Goal: Task Accomplishment & Management: Understand process/instructions

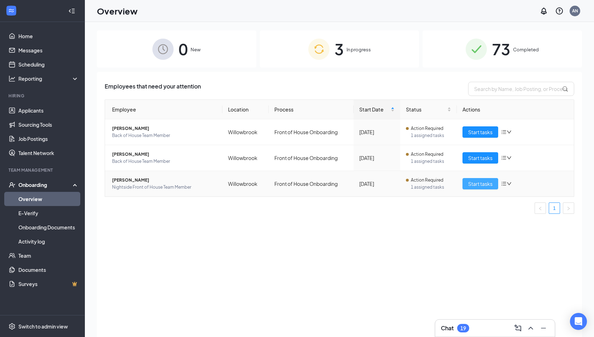
click at [478, 184] on span "Start tasks" at bounding box center [480, 184] width 24 height 8
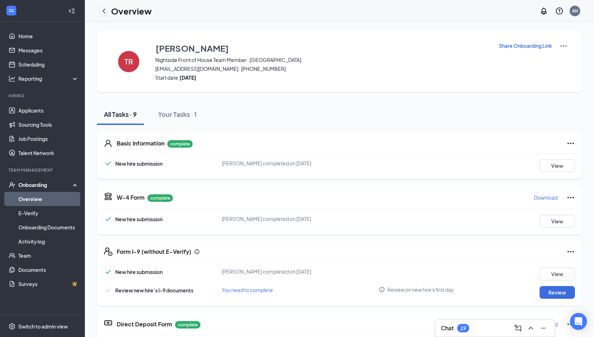
click at [102, 10] on icon "ChevronLeft" at bounding box center [104, 11] width 8 height 8
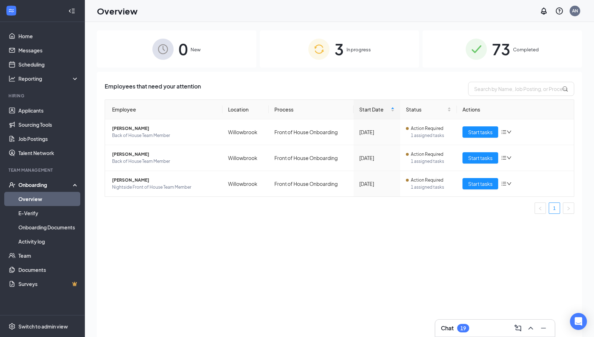
click at [311, 62] on div "3 In progress" at bounding box center [339, 48] width 159 height 37
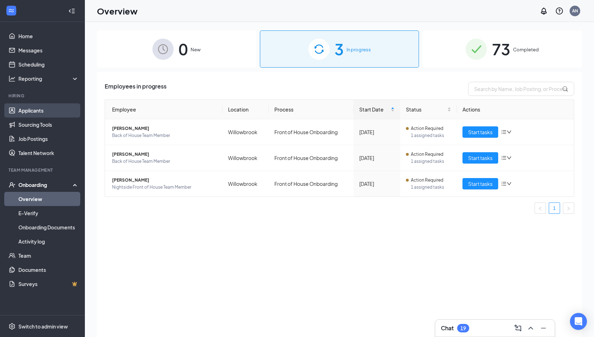
click at [41, 110] on link "Applicants" at bounding box center [48, 110] width 60 height 14
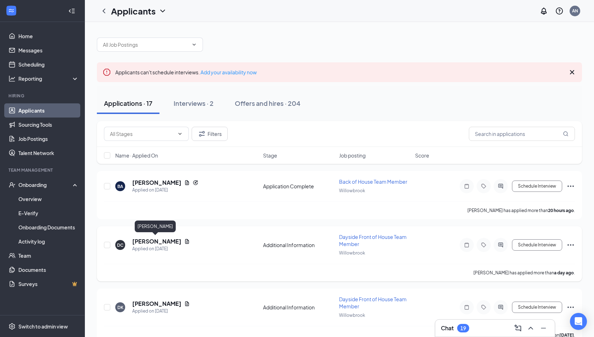
click at [149, 240] on h5 "[PERSON_NAME]" at bounding box center [156, 241] width 49 height 8
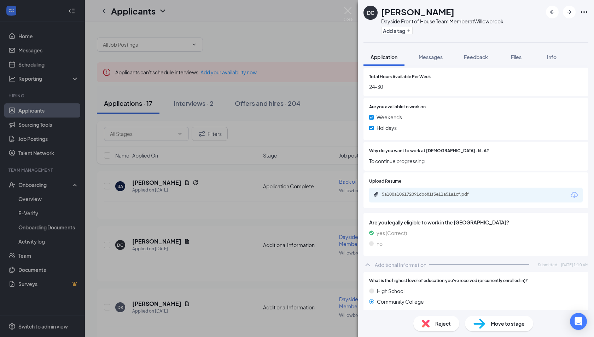
scroll to position [298, 0]
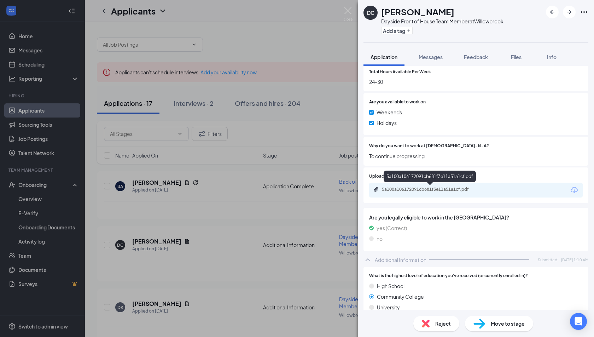
click at [417, 192] on div "5a100a106172091cb681f3e11a51a1cf.pdf" at bounding box center [430, 189] width 115 height 7
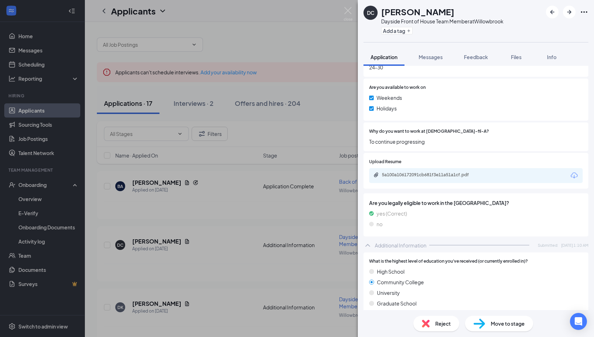
scroll to position [310, 0]
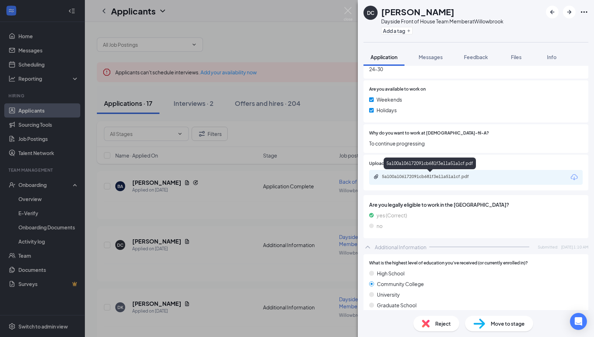
click at [434, 171] on div "5a100a106172091cb681f3e11a51a1cf.pdf" at bounding box center [430, 164] width 92 height 14
click at [433, 175] on div "5a100a106172091cb681f3e11a51a1cf.pdf" at bounding box center [431, 177] width 99 height 6
click at [319, 156] on div "DC [PERSON_NAME] Dayside Front of House Team Member at [GEOGRAPHIC_DATA] Add a …" at bounding box center [297, 168] width 594 height 337
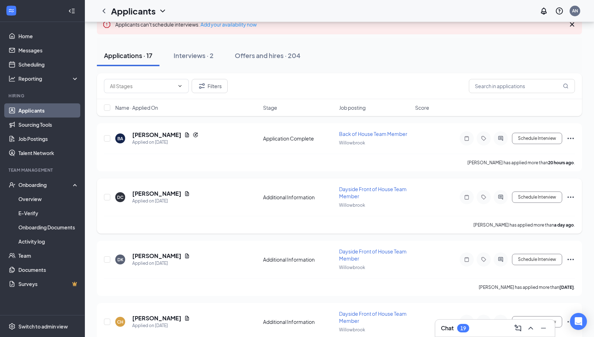
scroll to position [51, 0]
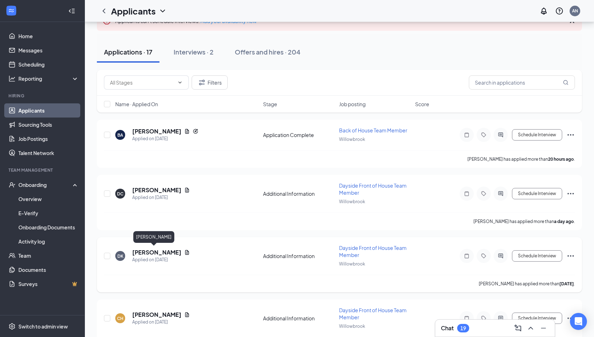
click at [143, 248] on h5 "[PERSON_NAME]" at bounding box center [156, 252] width 49 height 8
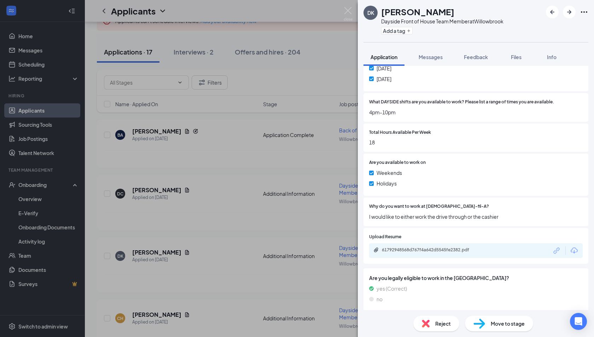
scroll to position [238, 0]
click at [407, 250] on div "61792948568d767f4a642d5545fe2382.pdf" at bounding box center [431, 249] width 99 height 6
click at [258, 231] on div "DK [PERSON_NAME] Dayside Front of House Team Member at Willowbrook Add a tag Ap…" at bounding box center [297, 168] width 594 height 337
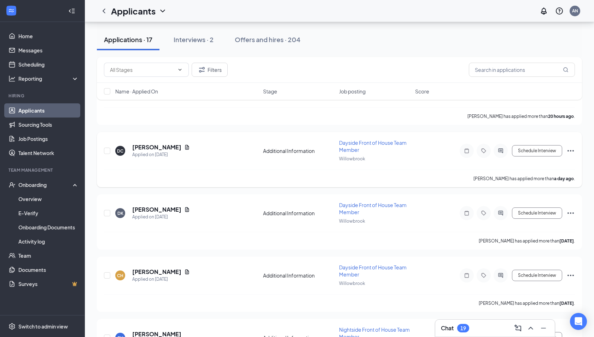
scroll to position [120, 0]
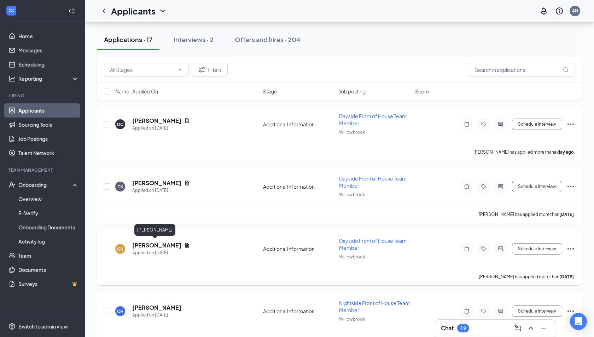
click at [153, 244] on h5 "[PERSON_NAME]" at bounding box center [156, 245] width 49 height 8
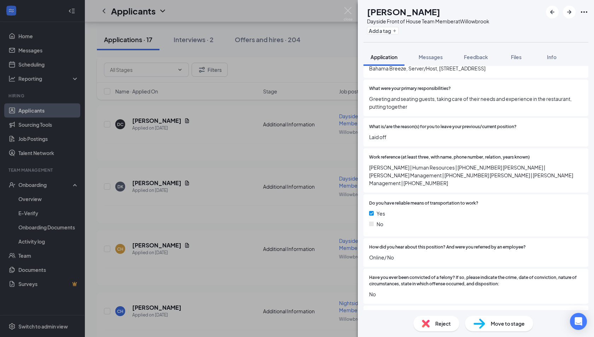
scroll to position [760, 0]
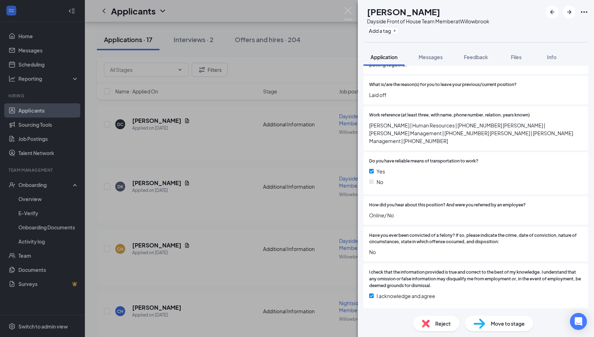
click at [181, 223] on div "CH [PERSON_NAME] Dayside Front of House Team Member at [GEOGRAPHIC_DATA] Add a …" at bounding box center [297, 168] width 594 height 337
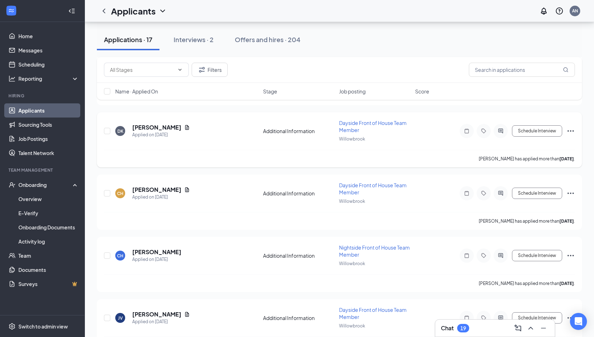
scroll to position [200, 0]
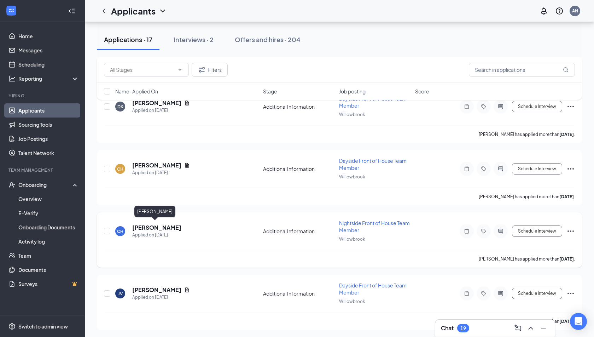
click at [150, 224] on h5 "[PERSON_NAME]" at bounding box center [156, 227] width 49 height 8
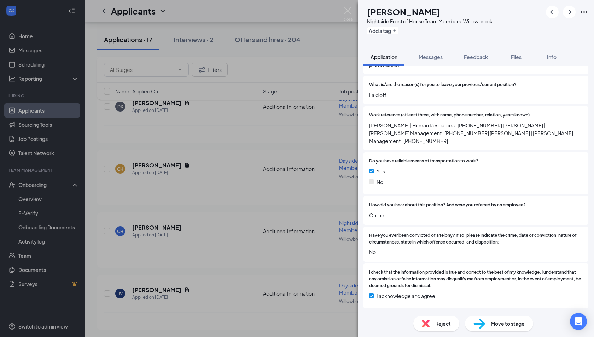
scroll to position [722, 0]
click at [245, 217] on div "CH [PERSON_NAME] Nightside Front of House Team Member at [GEOGRAPHIC_DATA] Add …" at bounding box center [297, 168] width 594 height 337
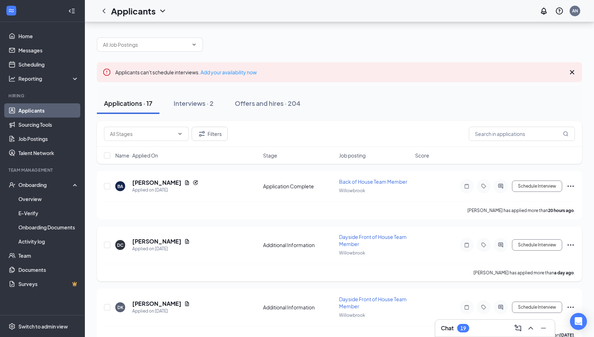
scroll to position [37, 0]
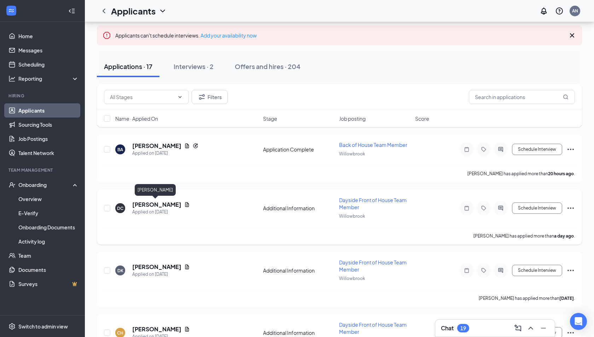
click at [163, 201] on h5 "[PERSON_NAME]" at bounding box center [156, 205] width 49 height 8
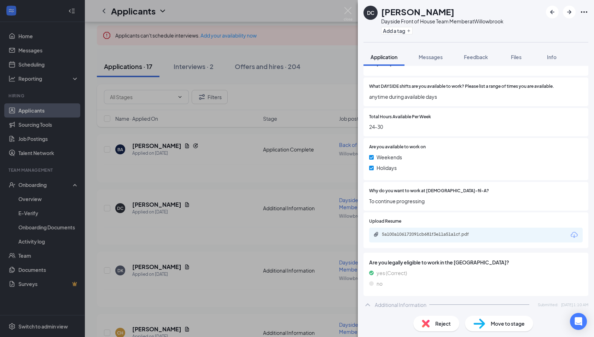
scroll to position [257, 0]
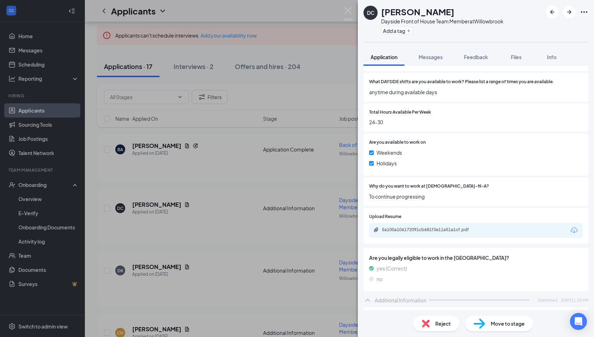
click at [181, 199] on div "DC [PERSON_NAME] Dayside Front of House Team Member at [GEOGRAPHIC_DATA] Add a …" at bounding box center [297, 168] width 594 height 337
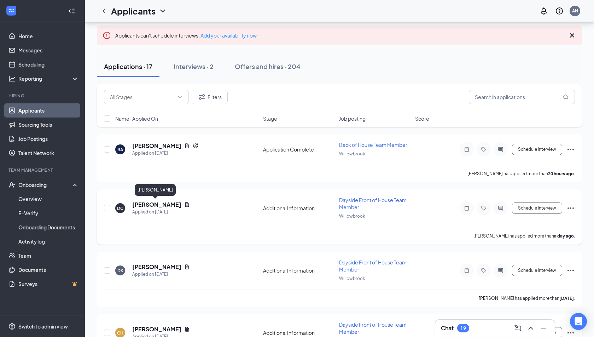
click at [161, 204] on h5 "[PERSON_NAME]" at bounding box center [156, 205] width 49 height 8
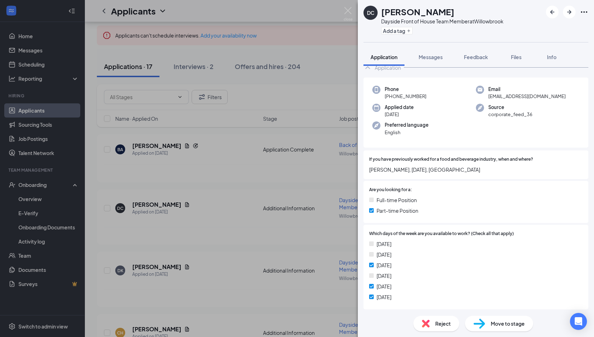
scroll to position [26, 0]
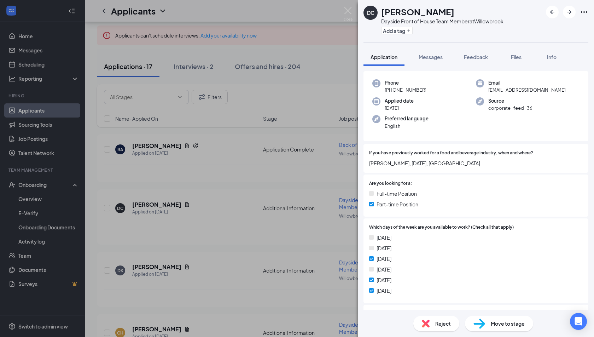
click at [256, 217] on div "DC [PERSON_NAME] Dayside Front of House Team Member at [GEOGRAPHIC_DATA] Add a …" at bounding box center [297, 168] width 594 height 337
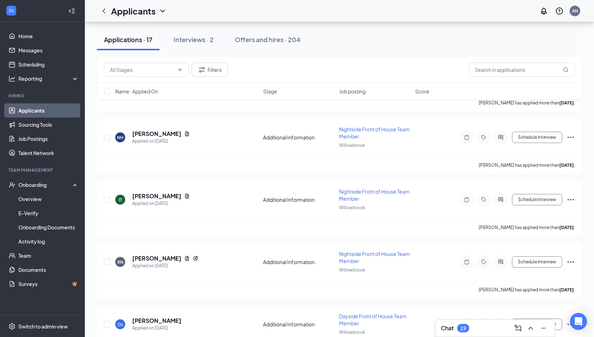
scroll to position [878, 0]
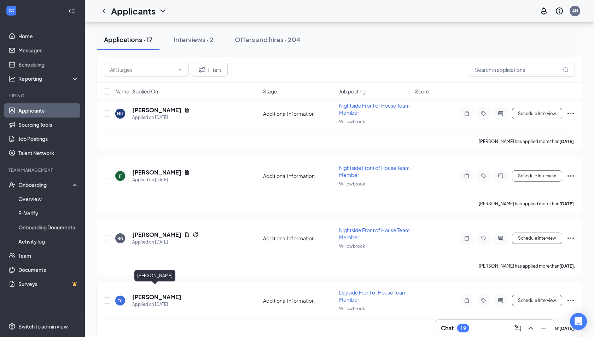
click at [151, 293] on h5 "[PERSON_NAME]" at bounding box center [156, 297] width 49 height 8
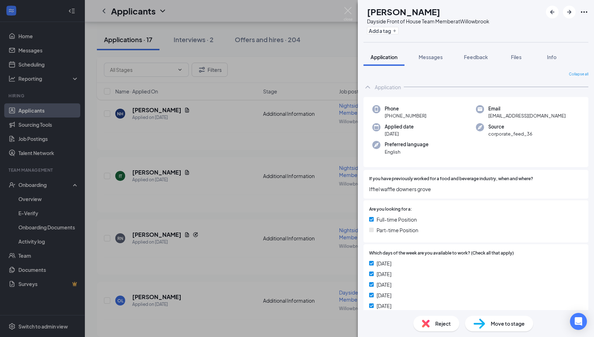
click at [432, 326] on div "Reject" at bounding box center [436, 323] width 46 height 16
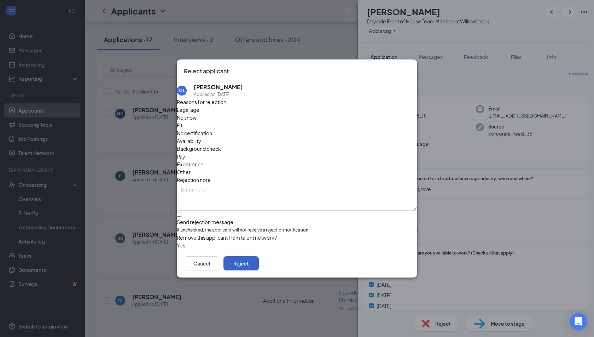
click at [259, 266] on button "Reject" at bounding box center [240, 263] width 35 height 14
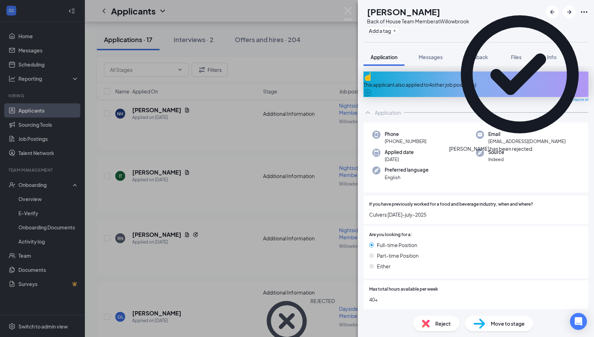
click at [201, 257] on div "BA [PERSON_NAME] Back of House Team Member at [GEOGRAPHIC_DATA] Add a tag Appli…" at bounding box center [297, 168] width 594 height 337
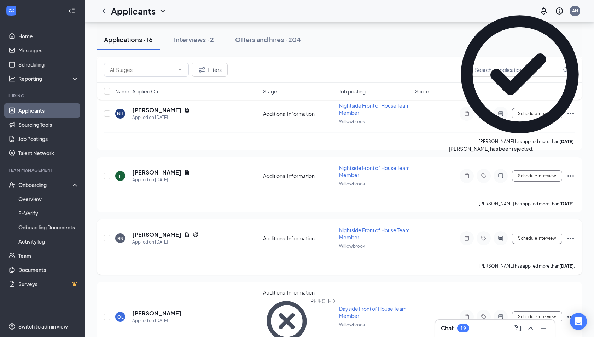
scroll to position [816, 0]
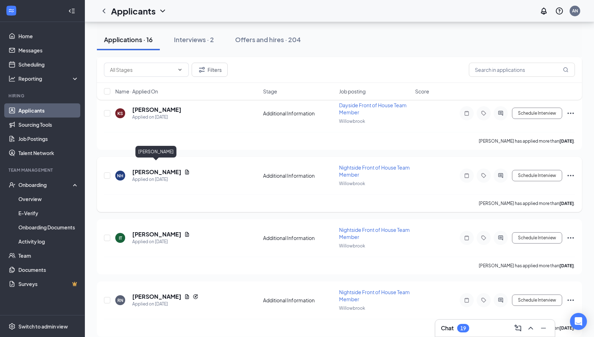
click at [153, 168] on h5 "[PERSON_NAME]" at bounding box center [156, 172] width 49 height 8
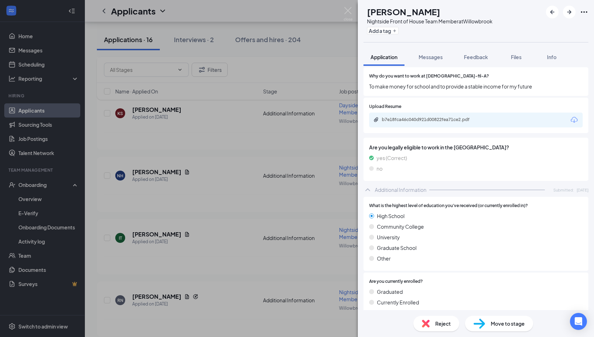
scroll to position [390, 0]
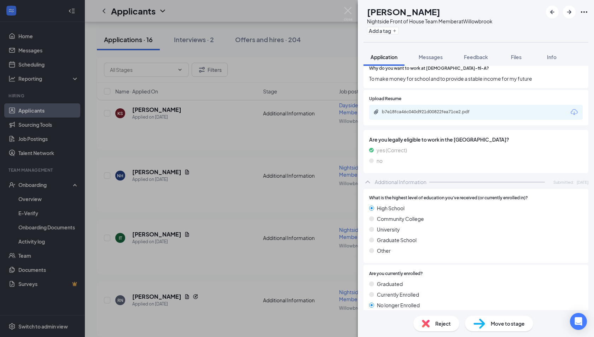
click at [233, 205] on div "NH [PERSON_NAME] Nightside Front of House Team Member at [GEOGRAPHIC_DATA] Add …" at bounding box center [297, 168] width 594 height 337
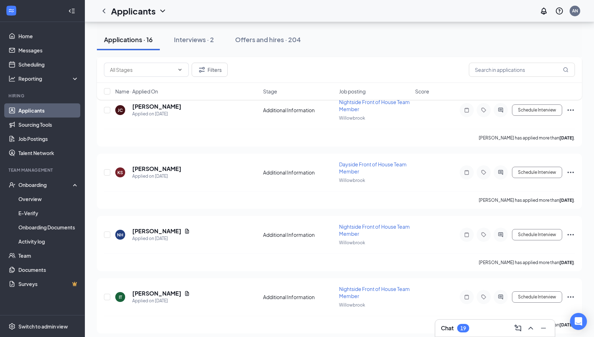
scroll to position [755, 0]
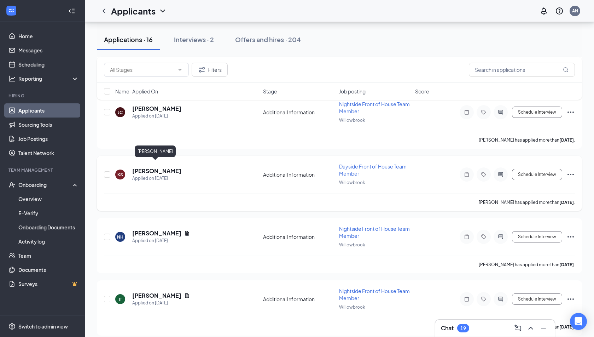
click at [146, 167] on h5 "[PERSON_NAME]" at bounding box center [156, 171] width 49 height 8
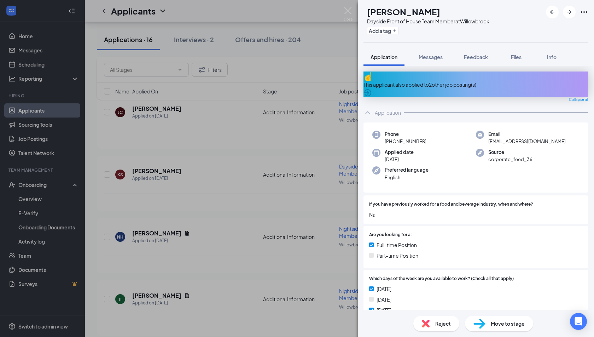
click at [433, 328] on div "Reject" at bounding box center [436, 323] width 46 height 16
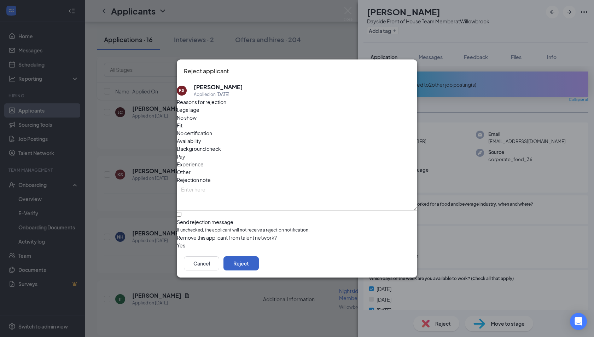
click at [259, 266] on button "Reject" at bounding box center [240, 263] width 35 height 14
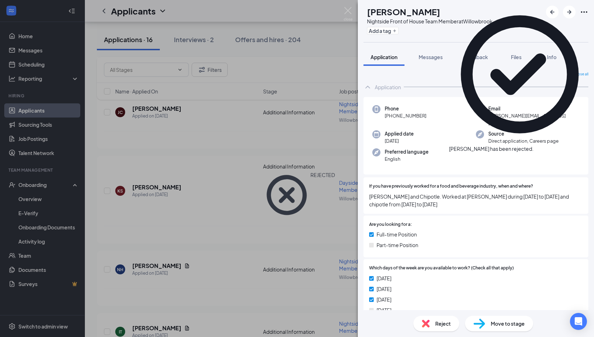
click at [197, 198] on div "NH [PERSON_NAME] Nightside Front of House Team Member at [GEOGRAPHIC_DATA] Add …" at bounding box center [297, 168] width 594 height 337
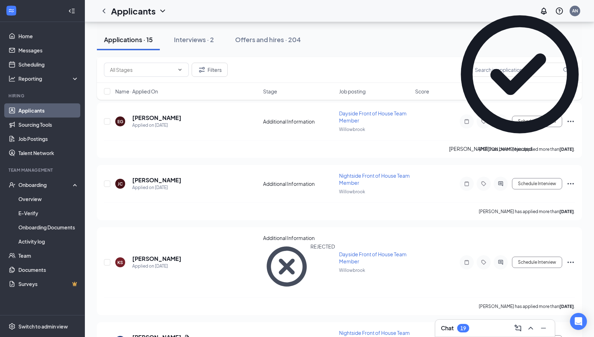
scroll to position [681, 0]
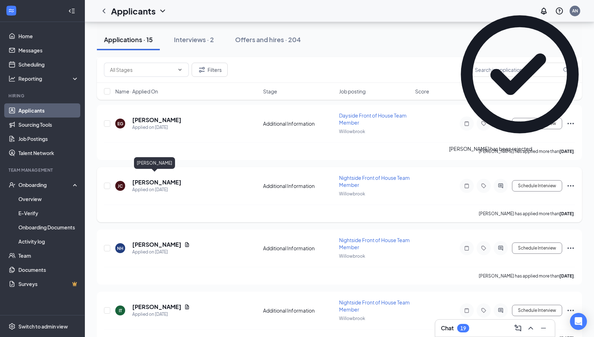
click at [143, 178] on h5 "[PERSON_NAME]" at bounding box center [156, 182] width 49 height 8
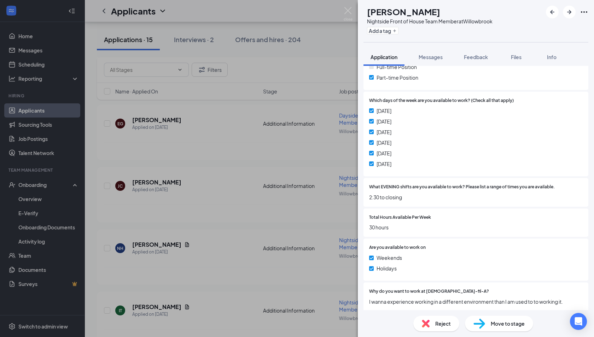
scroll to position [174, 0]
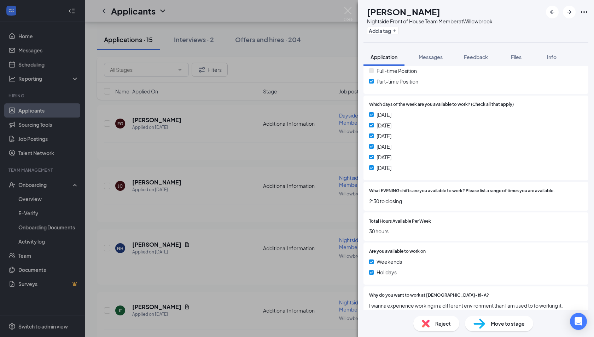
click at [220, 151] on div "[PERSON_NAME] Nightside Front of House Team Member at [GEOGRAPHIC_DATA] Add a t…" at bounding box center [297, 168] width 594 height 337
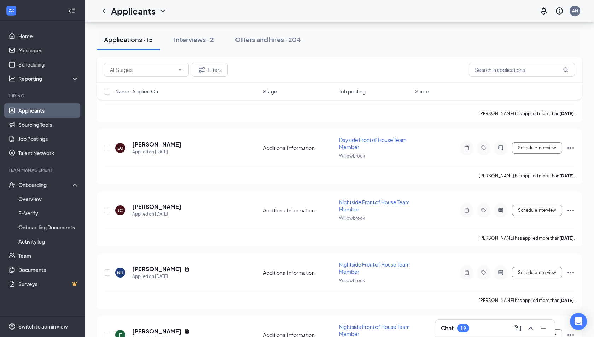
scroll to position [641, 0]
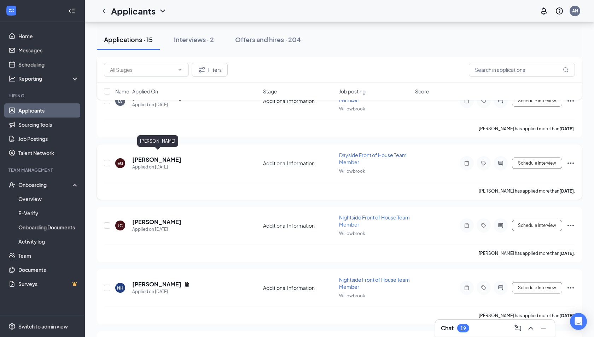
click at [164, 156] on h5 "[PERSON_NAME]" at bounding box center [156, 160] width 49 height 8
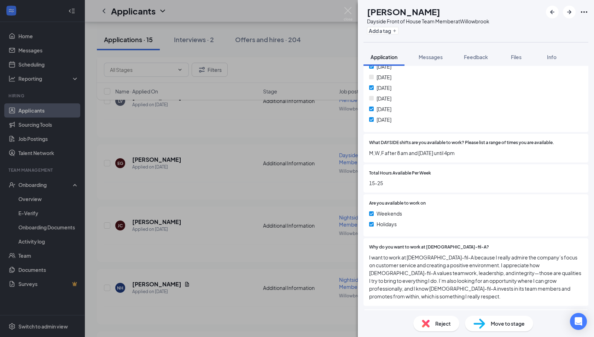
scroll to position [201, 0]
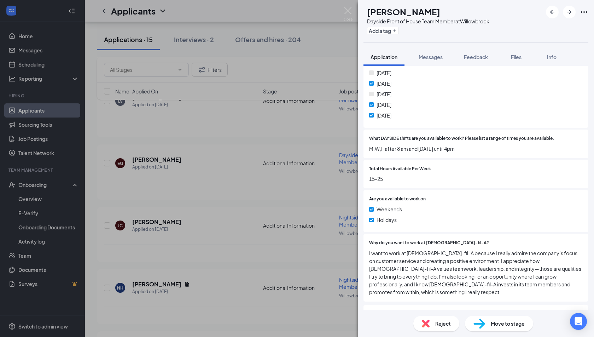
click at [278, 199] on div "EG [PERSON_NAME] Dayside Front of House Team Member at [GEOGRAPHIC_DATA] Add a …" at bounding box center [297, 168] width 594 height 337
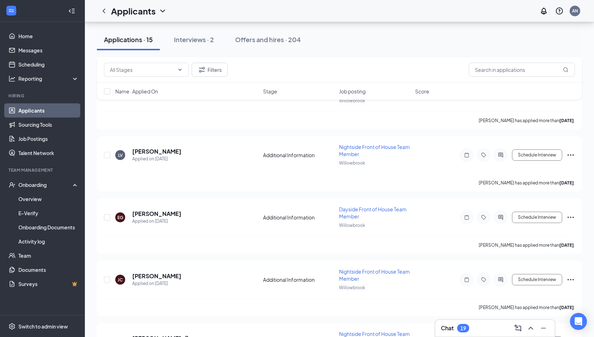
scroll to position [587, 0]
click at [147, 148] on h5 "[PERSON_NAME]" at bounding box center [156, 152] width 49 height 8
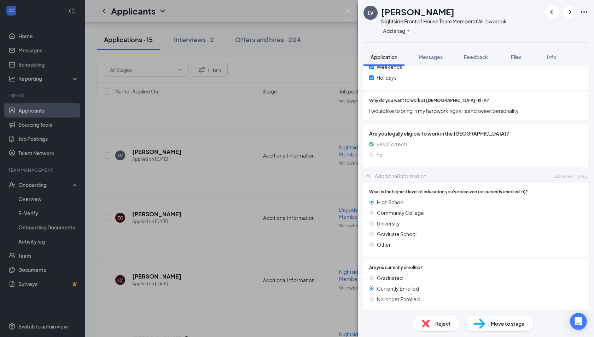
scroll to position [437, 0]
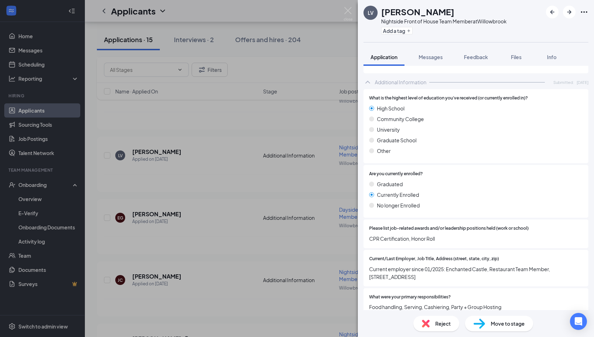
click at [240, 219] on div "LV [PERSON_NAME] Nightside Front of House Team Member at [GEOGRAPHIC_DATA] Add …" at bounding box center [297, 168] width 594 height 337
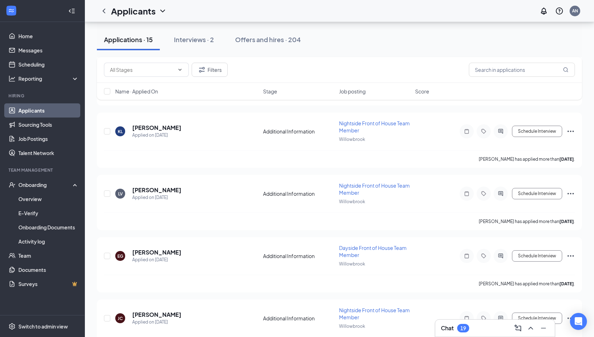
scroll to position [524, 0]
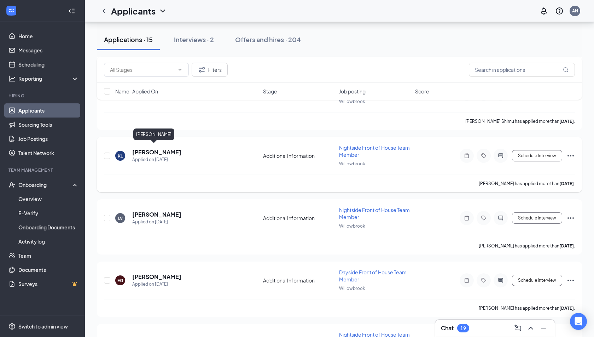
click at [152, 151] on h5 "[PERSON_NAME]" at bounding box center [156, 152] width 49 height 8
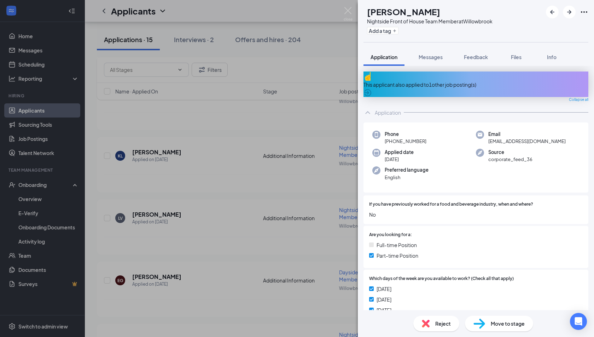
click at [428, 81] on div "This applicant also applied to 1 other job posting(s)" at bounding box center [476, 85] width 225 height 8
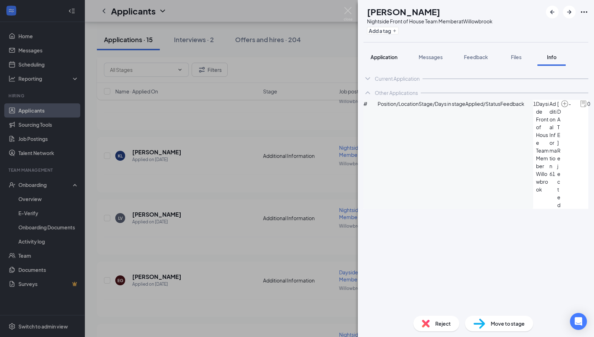
click at [380, 57] on span "Application" at bounding box center [384, 57] width 27 height 6
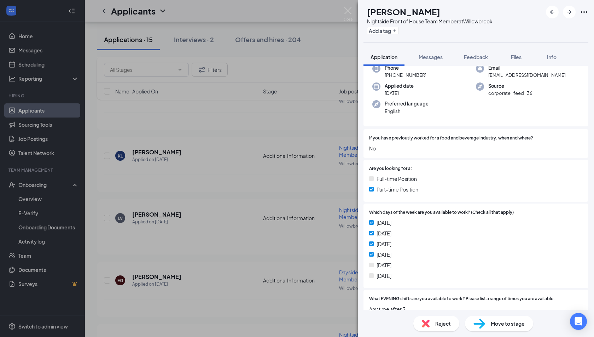
scroll to position [74, 0]
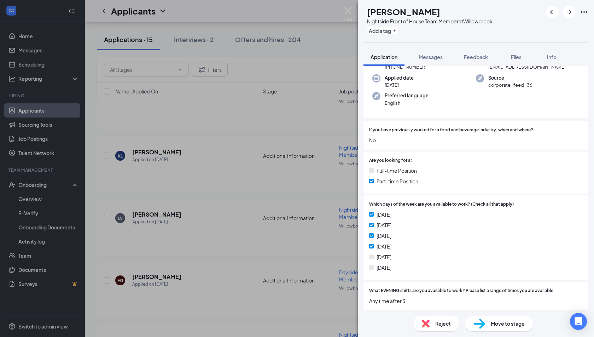
click at [436, 320] on span "Reject" at bounding box center [443, 323] width 16 height 8
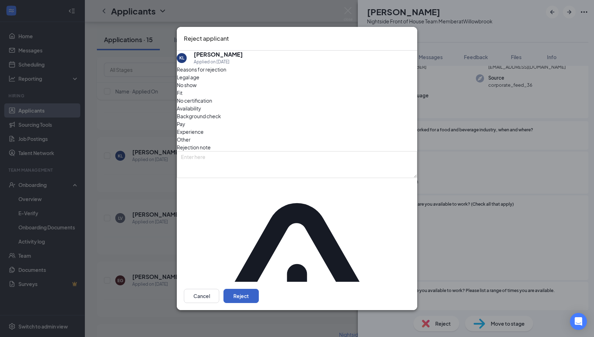
click at [259, 289] on button "Reject" at bounding box center [240, 296] width 35 height 14
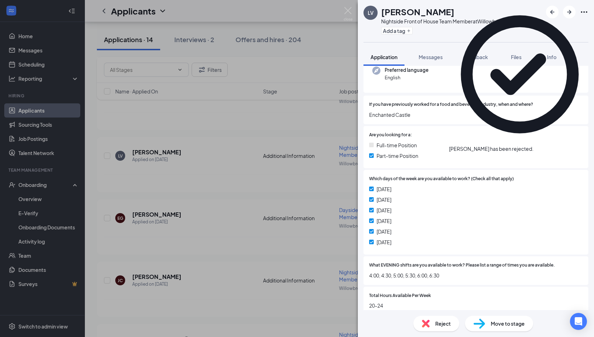
click at [254, 227] on div "LV [PERSON_NAME] Nightside Front of House Team Member at [GEOGRAPHIC_DATA] Add …" at bounding box center [297, 168] width 594 height 337
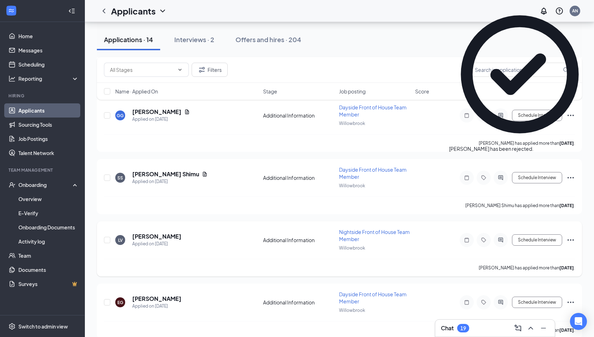
scroll to position [438, 0]
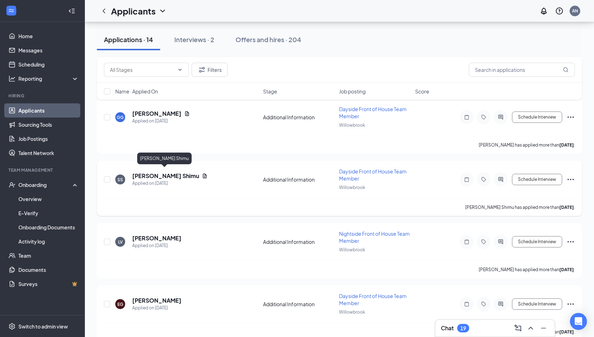
click at [170, 172] on h5 "[PERSON_NAME] Shimu" at bounding box center [165, 176] width 67 height 8
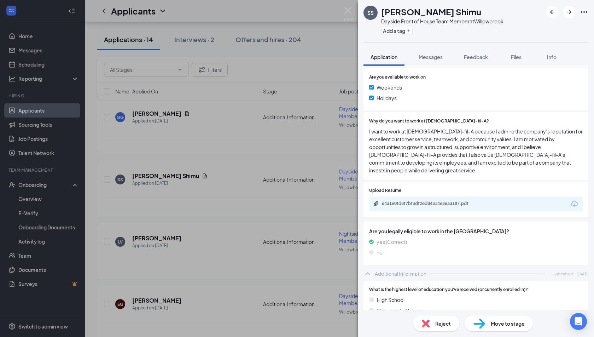
scroll to position [360, 0]
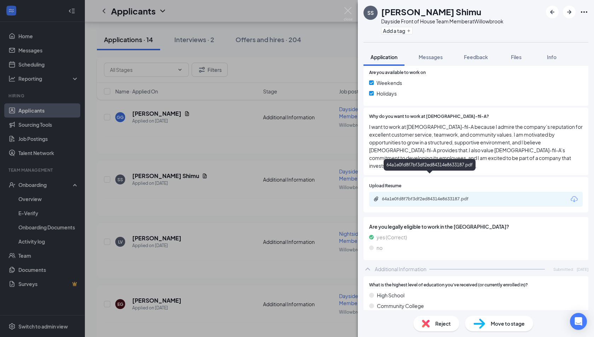
click at [421, 168] on div "64a1e0fd8f7bf3df2ed84314e8633187.pdf" at bounding box center [430, 165] width 92 height 12
click at [421, 196] on div "64a1e0fd8f7bf3df2ed84314e8633187.pdf" at bounding box center [431, 199] width 99 height 6
click at [422, 325] on img at bounding box center [426, 323] width 8 height 8
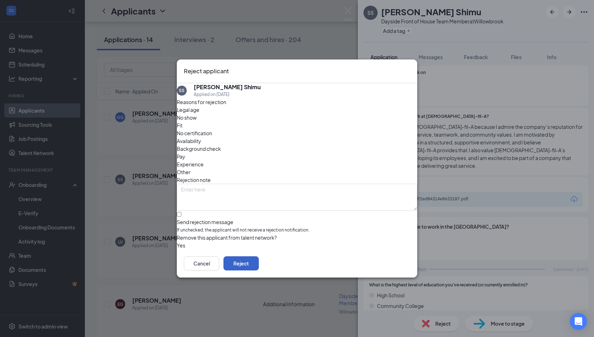
click at [259, 263] on button "Reject" at bounding box center [240, 263] width 35 height 14
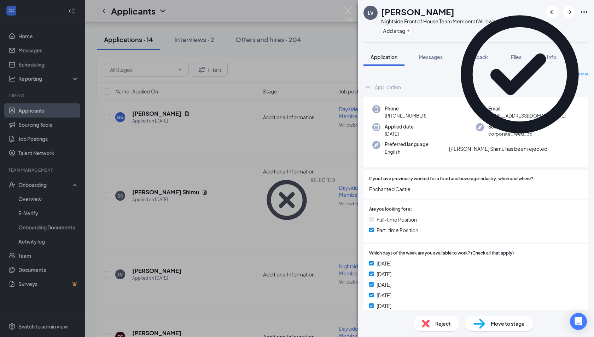
click at [207, 163] on div "LV [PERSON_NAME] Nightside Front of House Team Member at [GEOGRAPHIC_DATA] Add …" at bounding box center [297, 168] width 594 height 337
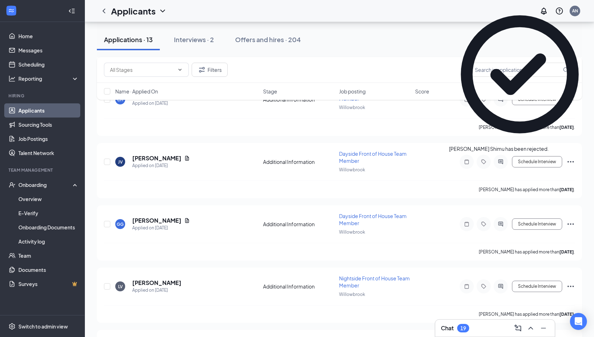
scroll to position [330, 0]
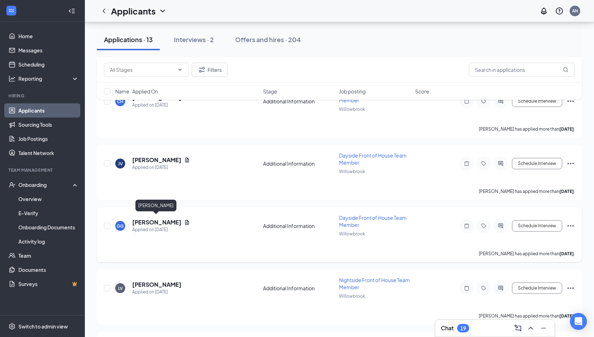
click at [158, 218] on h5 "[PERSON_NAME]" at bounding box center [156, 222] width 49 height 8
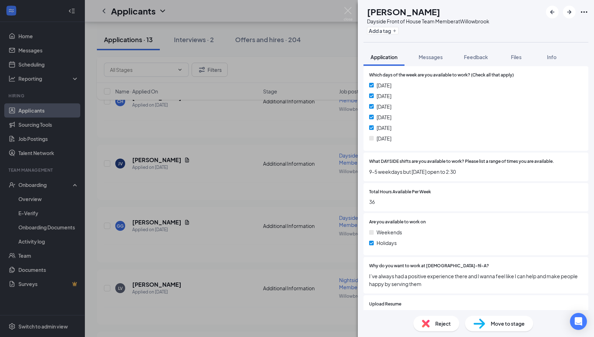
scroll to position [188, 0]
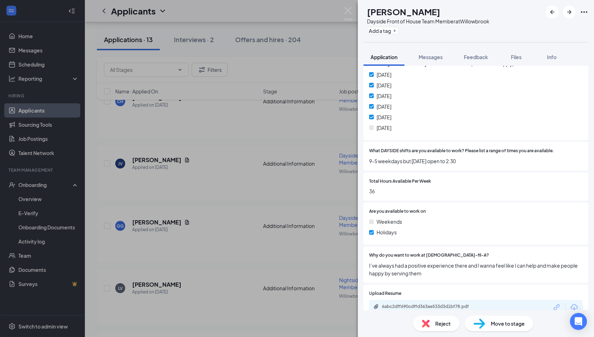
click at [310, 217] on div "[PERSON_NAME] Dayside Front of House Team Member at [GEOGRAPHIC_DATA] Add a tag…" at bounding box center [297, 168] width 594 height 337
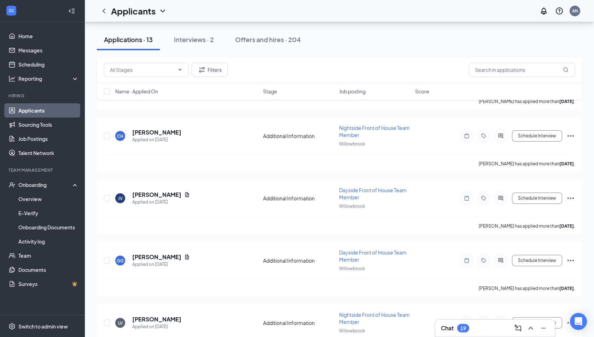
scroll to position [294, 0]
click at [144, 192] on h5 "[PERSON_NAME]" at bounding box center [156, 196] width 49 height 8
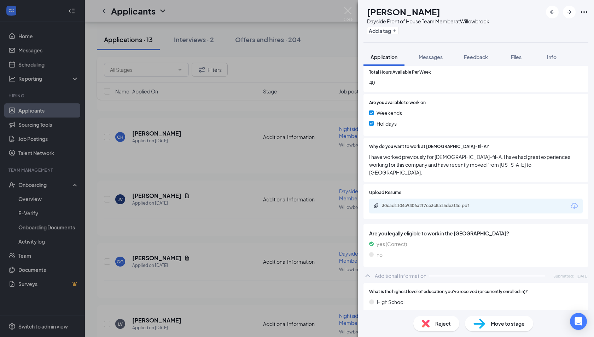
scroll to position [313, 0]
click at [420, 178] on div "30cad1104e9406a2f7ce3c8a15de3f4e.pdf" at bounding box center [429, 170] width 93 height 14
click at [421, 202] on div "30cad1104e9406a2f7ce3c8a15de3f4e.pdf" at bounding box center [431, 205] width 99 height 6
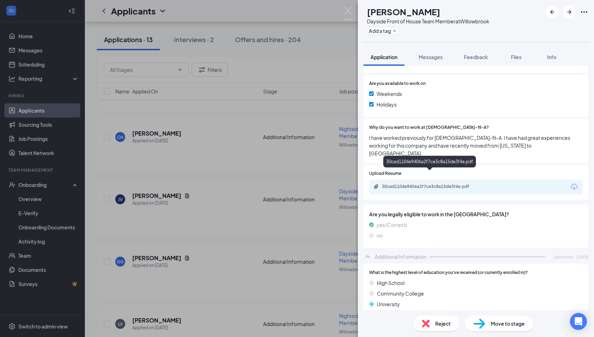
scroll to position [333, 0]
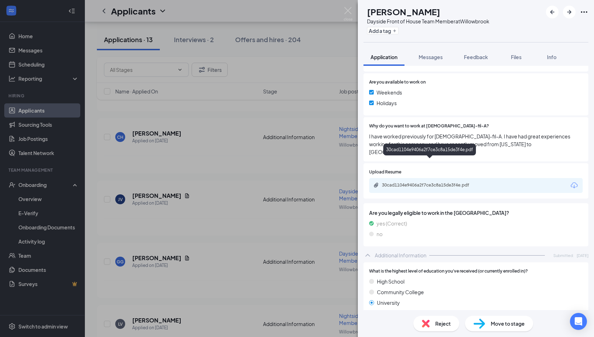
click at [440, 182] on div "30cad1104e9406a2f7ce3c8a15de3f4e.pdf" at bounding box center [431, 185] width 99 height 6
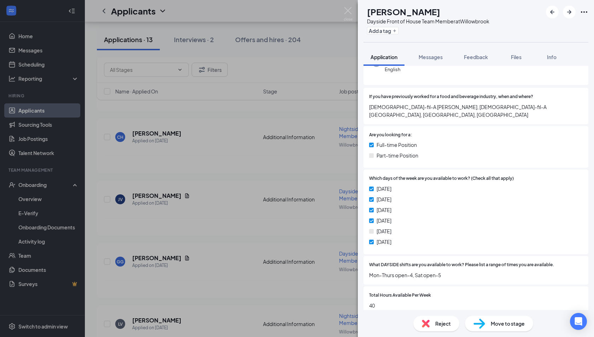
scroll to position [90, 0]
click at [239, 180] on div "JV [PERSON_NAME] Dayside Front of House Team Member at [GEOGRAPHIC_DATA] Add a …" at bounding box center [297, 168] width 594 height 337
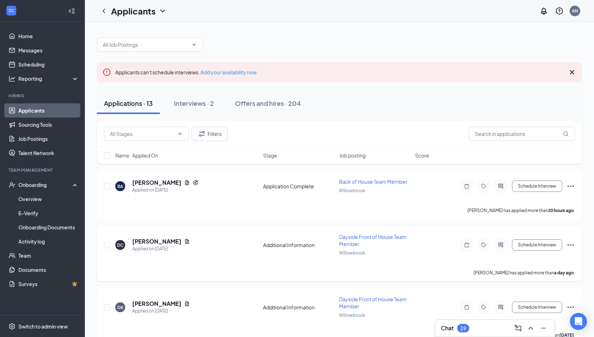
click at [150, 239] on h5 "[PERSON_NAME]" at bounding box center [156, 241] width 49 height 8
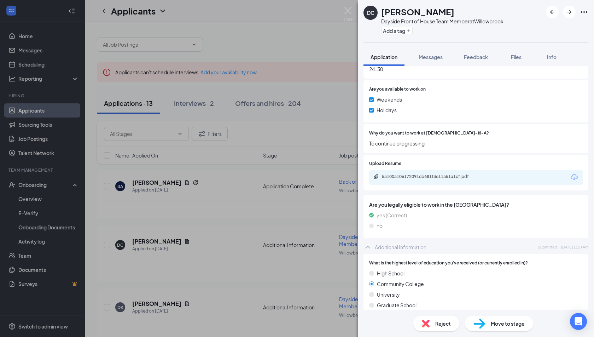
scroll to position [336, 0]
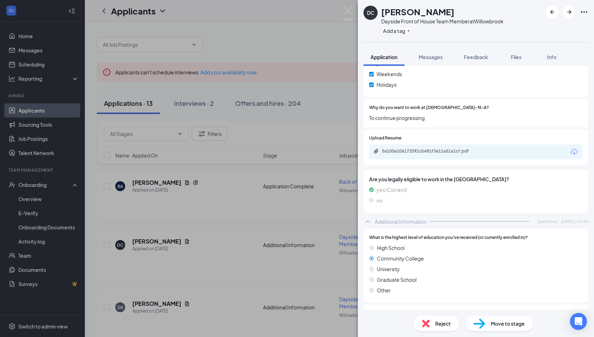
click at [278, 257] on div "DC [PERSON_NAME] Dayside Front of House Team Member at [GEOGRAPHIC_DATA] Add a …" at bounding box center [297, 168] width 594 height 337
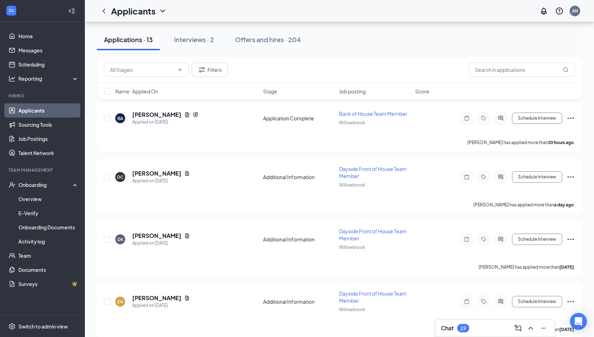
scroll to position [71, 0]
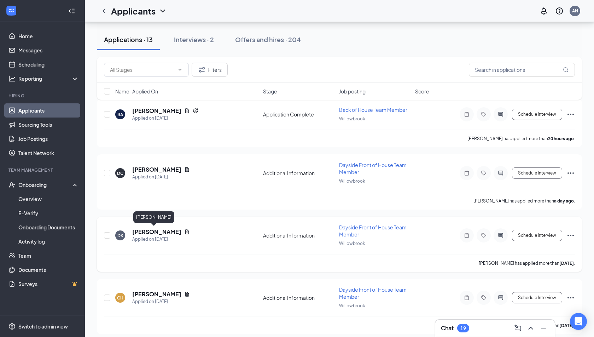
click at [145, 228] on h5 "[PERSON_NAME]" at bounding box center [156, 232] width 49 height 8
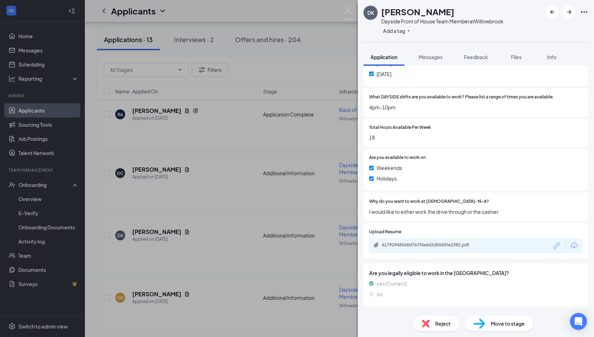
scroll to position [254, 0]
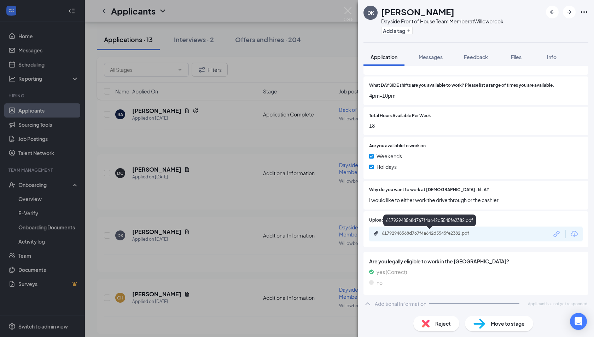
click at [451, 236] on div "61792948568d767f4a642d5545fe2382.pdf" at bounding box center [430, 233] width 115 height 7
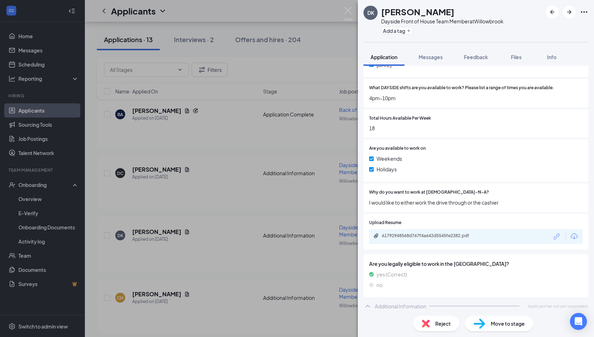
click at [283, 151] on div "DK [PERSON_NAME] Dayside Front of House Team Member at Willowbrook Add a tag Ap…" at bounding box center [297, 168] width 594 height 337
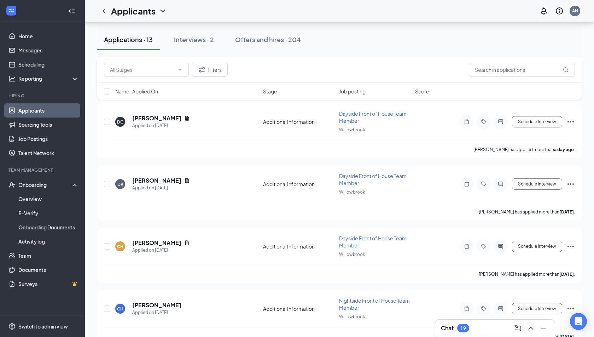
scroll to position [124, 0]
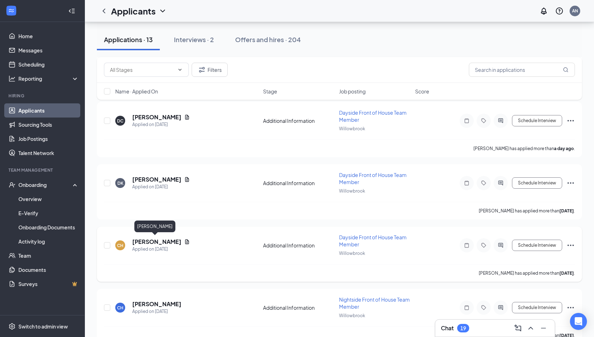
click at [149, 238] on h5 "[PERSON_NAME]" at bounding box center [156, 242] width 49 height 8
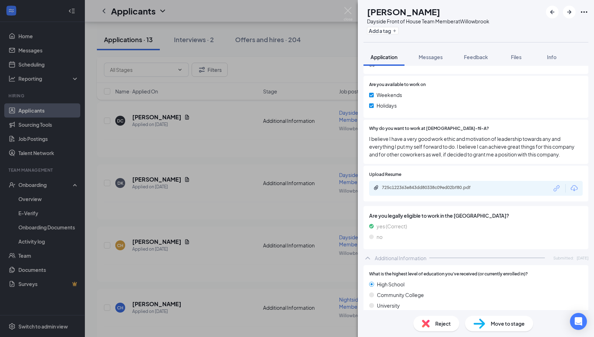
scroll to position [356, 0]
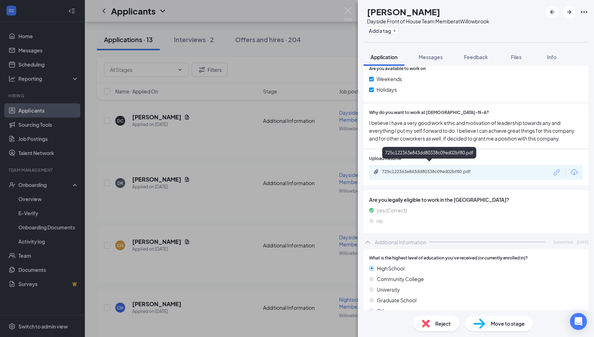
click at [432, 169] on div "725c122363e843dd80338c09ed02bf80.pdf" at bounding box center [431, 172] width 99 height 6
click at [432, 325] on div "Reject" at bounding box center [436, 323] width 46 height 16
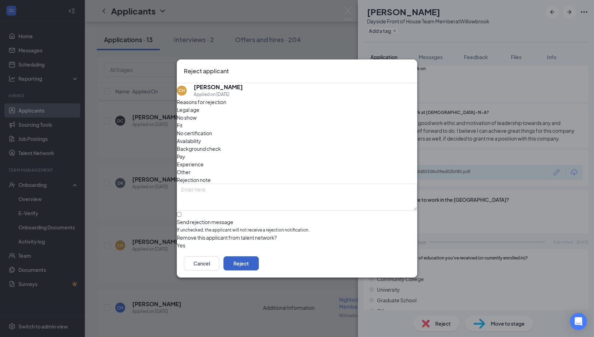
click at [259, 266] on button "Reject" at bounding box center [240, 263] width 35 height 14
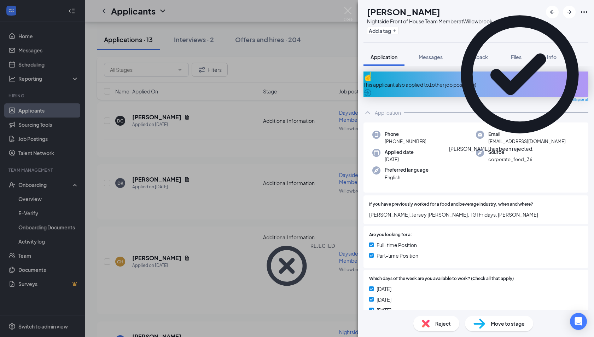
click at [191, 272] on div "CH [PERSON_NAME] Nightside Front of House Team Member at [GEOGRAPHIC_DATA] Add …" at bounding box center [297, 168] width 594 height 337
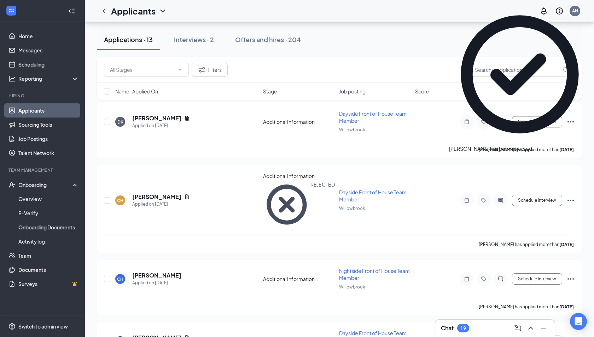
scroll to position [190, 0]
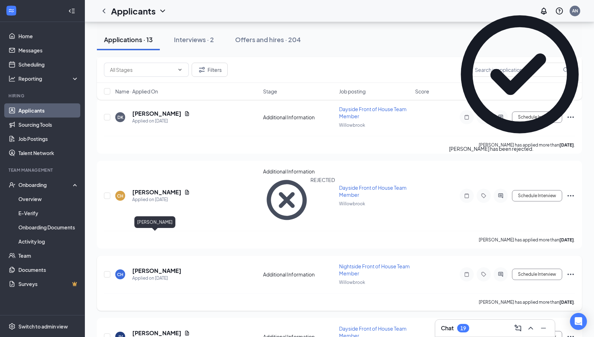
click at [152, 267] on h5 "[PERSON_NAME]" at bounding box center [156, 271] width 49 height 8
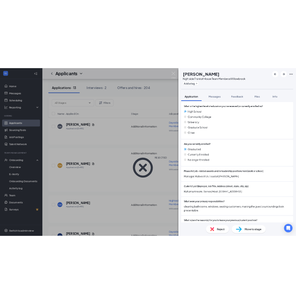
scroll to position [500, 0]
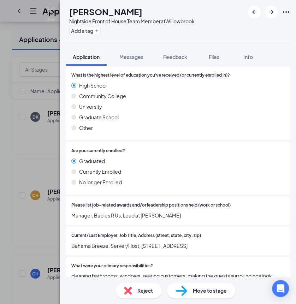
click at [17, 115] on div "CH [PERSON_NAME] Nightside Front of House Team Member at [GEOGRAPHIC_DATA] Add …" at bounding box center [148, 152] width 296 height 304
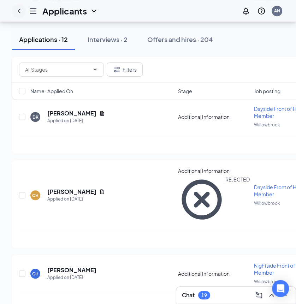
click at [19, 10] on icon "ChevronLeft" at bounding box center [19, 11] width 8 height 8
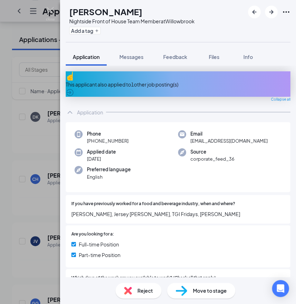
click at [46, 105] on div "CH [PERSON_NAME] Nightside Front of House Team Member at [GEOGRAPHIC_DATA] Add …" at bounding box center [148, 152] width 296 height 304
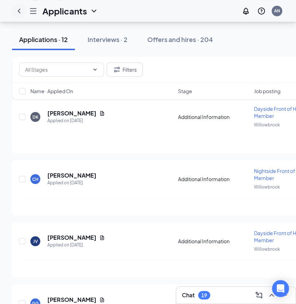
click at [16, 10] on icon "ChevronLeft" at bounding box center [19, 11] width 8 height 8
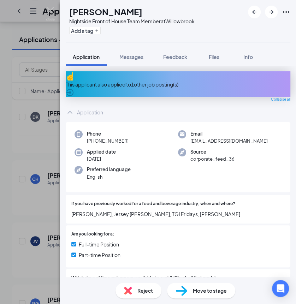
click at [35, 61] on div "CH [PERSON_NAME] Nightside Front of House Team Member at [GEOGRAPHIC_DATA] Add …" at bounding box center [148, 152] width 296 height 304
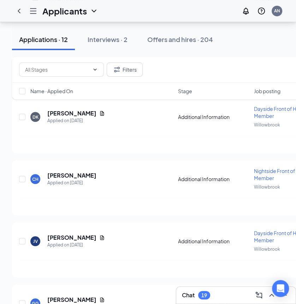
click at [30, 9] on icon "Hamburger" at bounding box center [33, 11] width 8 height 8
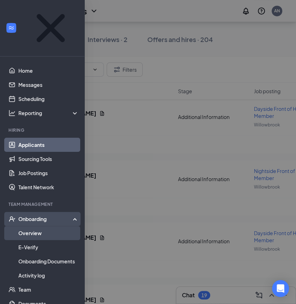
click at [35, 226] on link "Overview" at bounding box center [48, 233] width 60 height 14
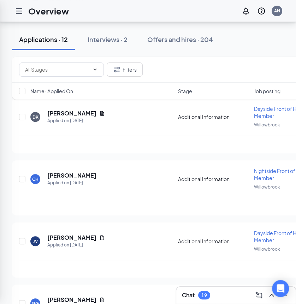
scroll to position [32, 0]
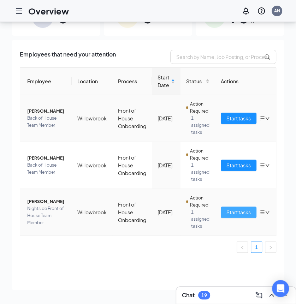
click at [227, 210] on span "Start tasks" at bounding box center [239, 213] width 24 height 8
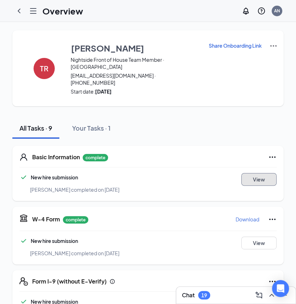
click at [259, 173] on button "View" at bounding box center [259, 179] width 35 height 13
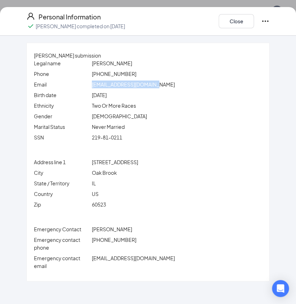
drag, startPoint x: 161, startPoint y: 91, endPoint x: 98, endPoint y: 92, distance: 63.7
click at [98, 88] on div "[EMAIL_ADDRESS][DOMAIN_NAME]" at bounding box center [178, 85] width 174 height 8
copy span "[EMAIL_ADDRESS][DOMAIN_NAME]"
click at [231, 25] on button "Close" at bounding box center [236, 21] width 35 height 14
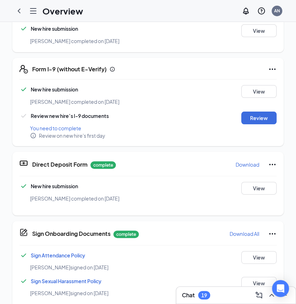
scroll to position [232, 0]
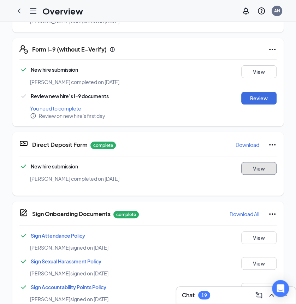
click at [257, 162] on button "View" at bounding box center [259, 168] width 35 height 13
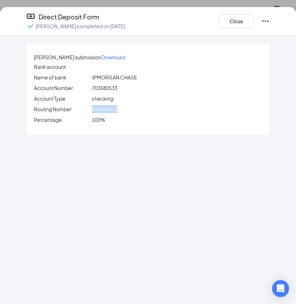
drag, startPoint x: 124, startPoint y: 114, endPoint x: 98, endPoint y: 115, distance: 26.5
click at [98, 113] on div "071000013" at bounding box center [178, 109] width 174 height 8
copy span "071000013"
click at [127, 92] on div "703580533" at bounding box center [178, 88] width 174 height 8
drag, startPoint x: 126, startPoint y: 94, endPoint x: 98, endPoint y: 95, distance: 27.6
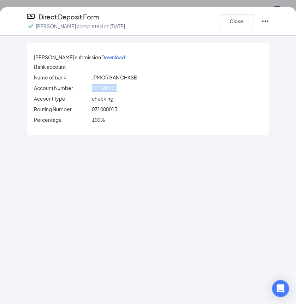
click at [98, 92] on div "703580533" at bounding box center [178, 88] width 174 height 8
copy span "703580533"
click at [238, 22] on button "Close" at bounding box center [236, 21] width 35 height 14
